Goal: Task Accomplishment & Management: Use online tool/utility

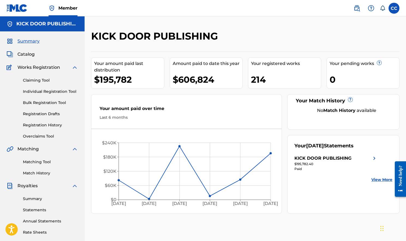
click at [37, 81] on link "Claiming Tool" at bounding box center [50, 80] width 55 height 6
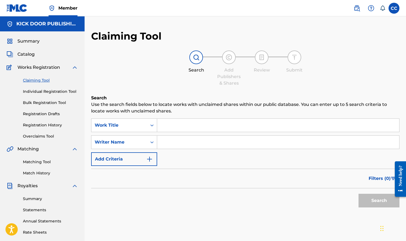
click at [44, 89] on link "Individual Registration Tool" at bounding box center [50, 92] width 55 height 6
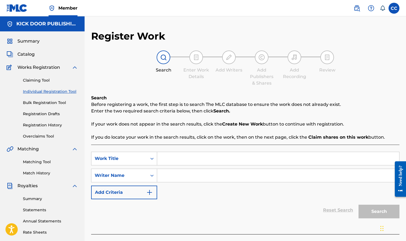
click at [48, 98] on div "Claiming Tool Individual Registration Tool Bulk Registration Tool Registration …" at bounding box center [42, 105] width 71 height 68
click at [48, 104] on link "Bulk Registration Tool" at bounding box center [50, 103] width 55 height 6
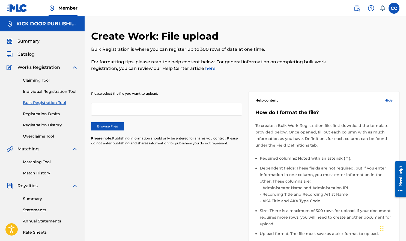
click at [50, 110] on div "Claiming Tool Individual Registration Tool Bulk Registration Tool Registration …" at bounding box center [42, 105] width 71 height 68
click at [50, 113] on link "Registration Drafts" at bounding box center [50, 114] width 55 height 6
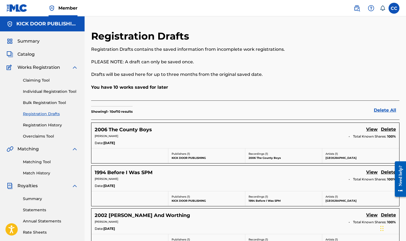
click at [42, 81] on link "Claiming Tool" at bounding box center [50, 80] width 55 height 6
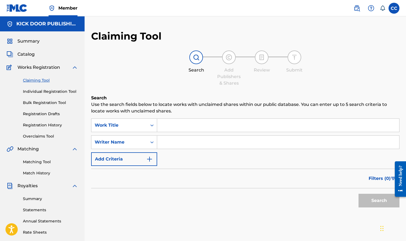
click at [40, 91] on link "Individual Registration Tool" at bounding box center [50, 92] width 55 height 6
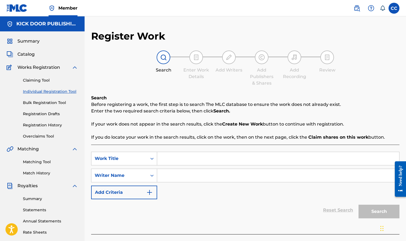
click at [46, 115] on link "Registration Drafts" at bounding box center [50, 114] width 55 height 6
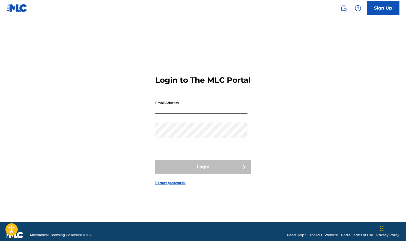
type input "[EMAIL_ADDRESS][DOMAIN_NAME]"
click at [203, 172] on button "Login" at bounding box center [202, 167] width 95 height 14
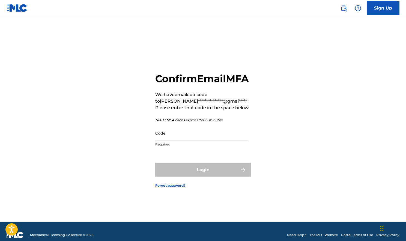
click at [225, 141] on input "Code" at bounding box center [201, 133] width 92 height 16
paste input "898715"
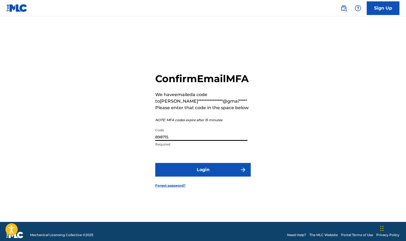
type input "898715"
click at [212, 174] on button "Login" at bounding box center [202, 170] width 95 height 14
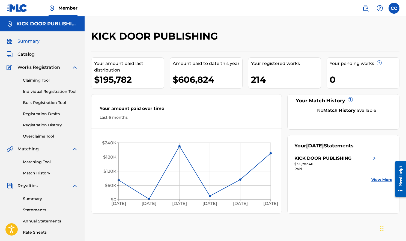
click at [53, 125] on link "Registration History" at bounding box center [50, 125] width 55 height 6
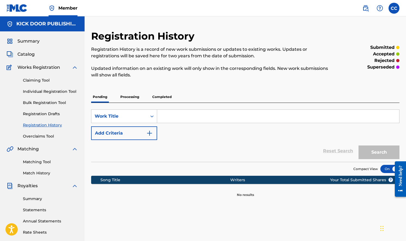
click at [135, 98] on p "Processing" at bounding box center [130, 96] width 22 height 11
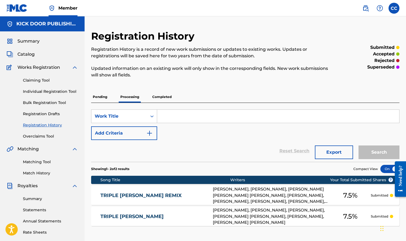
click at [107, 97] on p "Pending" at bounding box center [100, 96] width 18 height 11
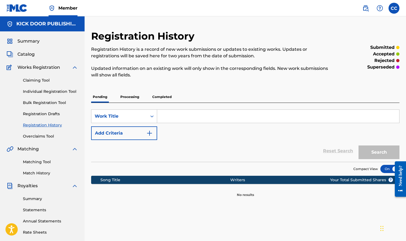
click at [33, 114] on link "Registration Drafts" at bounding box center [50, 114] width 55 height 6
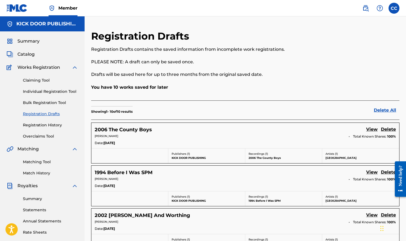
click at [40, 125] on link "Registration History" at bounding box center [50, 125] width 55 height 6
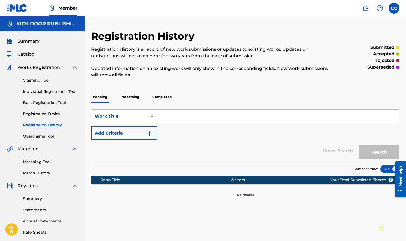
click at [39, 138] on link "Overclaims Tool" at bounding box center [50, 136] width 55 height 6
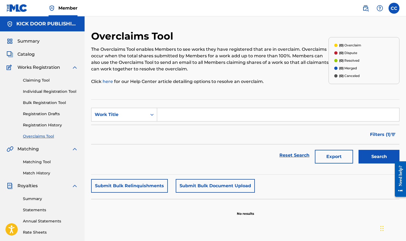
click at [200, 116] on input "Search Form" at bounding box center [278, 114] width 242 height 13
type input "triple [PERSON_NAME]"
click at [379, 157] on button "Search" at bounding box center [378, 157] width 41 height 14
drag, startPoint x: 363, startPoint y: 161, endPoint x: 360, endPoint y: 162, distance: 3.1
click at [363, 162] on button "Search" at bounding box center [378, 157] width 41 height 14
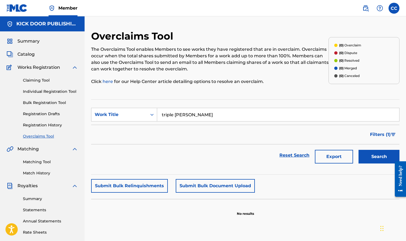
click at [50, 165] on div "Matching Tool Match History" at bounding box center [42, 164] width 71 height 24
click at [45, 163] on link "Matching Tool" at bounding box center [50, 162] width 55 height 6
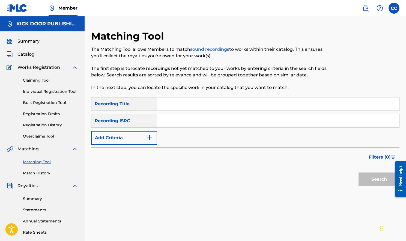
click at [39, 176] on div "Summary Catalog Works Registration Claiming Tool Individual Registration Tool B…" at bounding box center [42, 171] width 85 height 281
click at [40, 172] on link "Match History" at bounding box center [50, 173] width 55 height 6
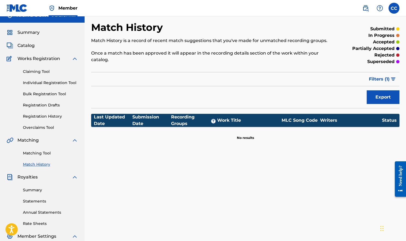
scroll to position [23, 0]
